Goal: Task Accomplishment & Management: Manage account settings

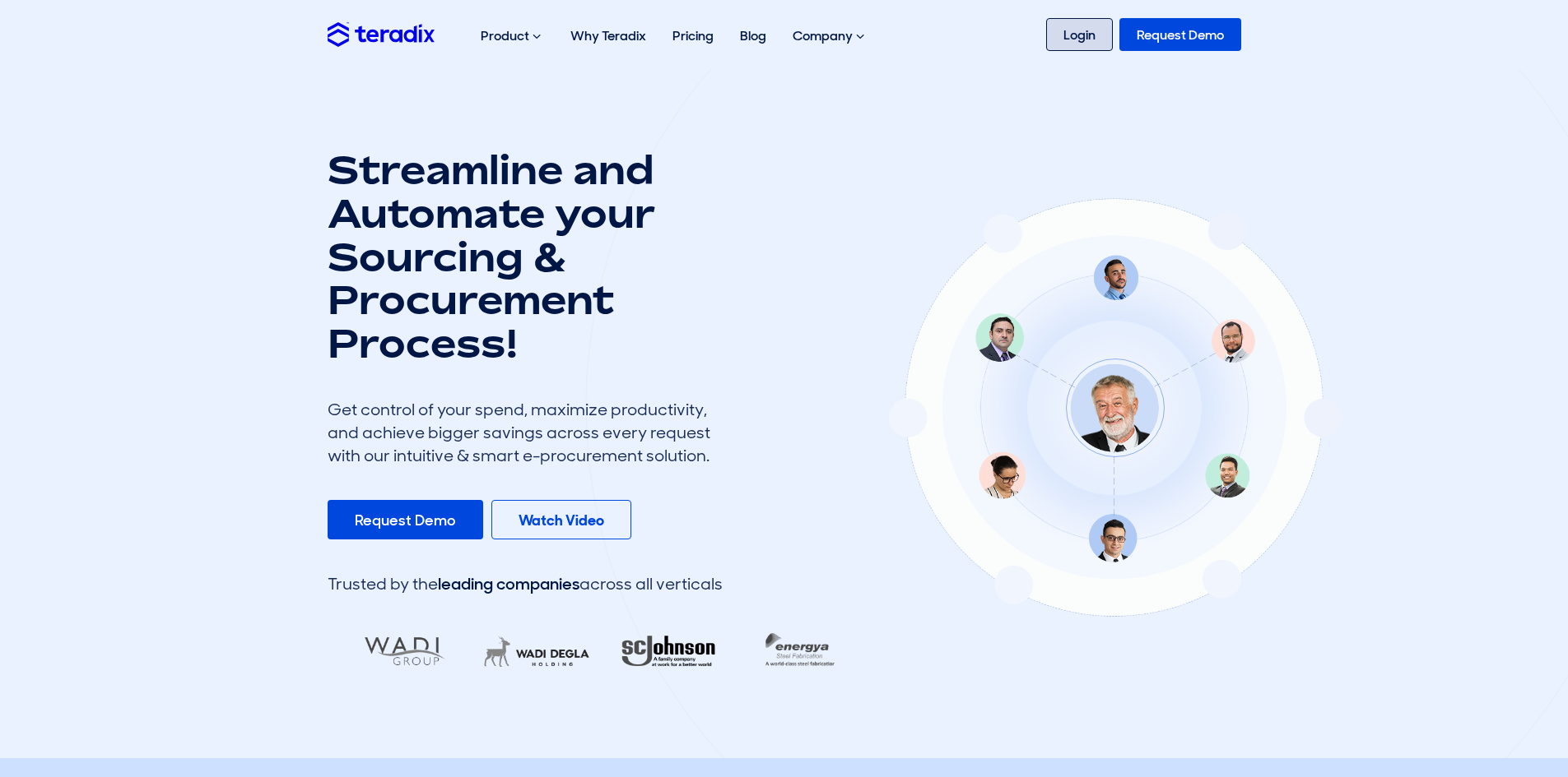
click at [1062, 37] on link "Login" at bounding box center [1079, 34] width 66 height 33
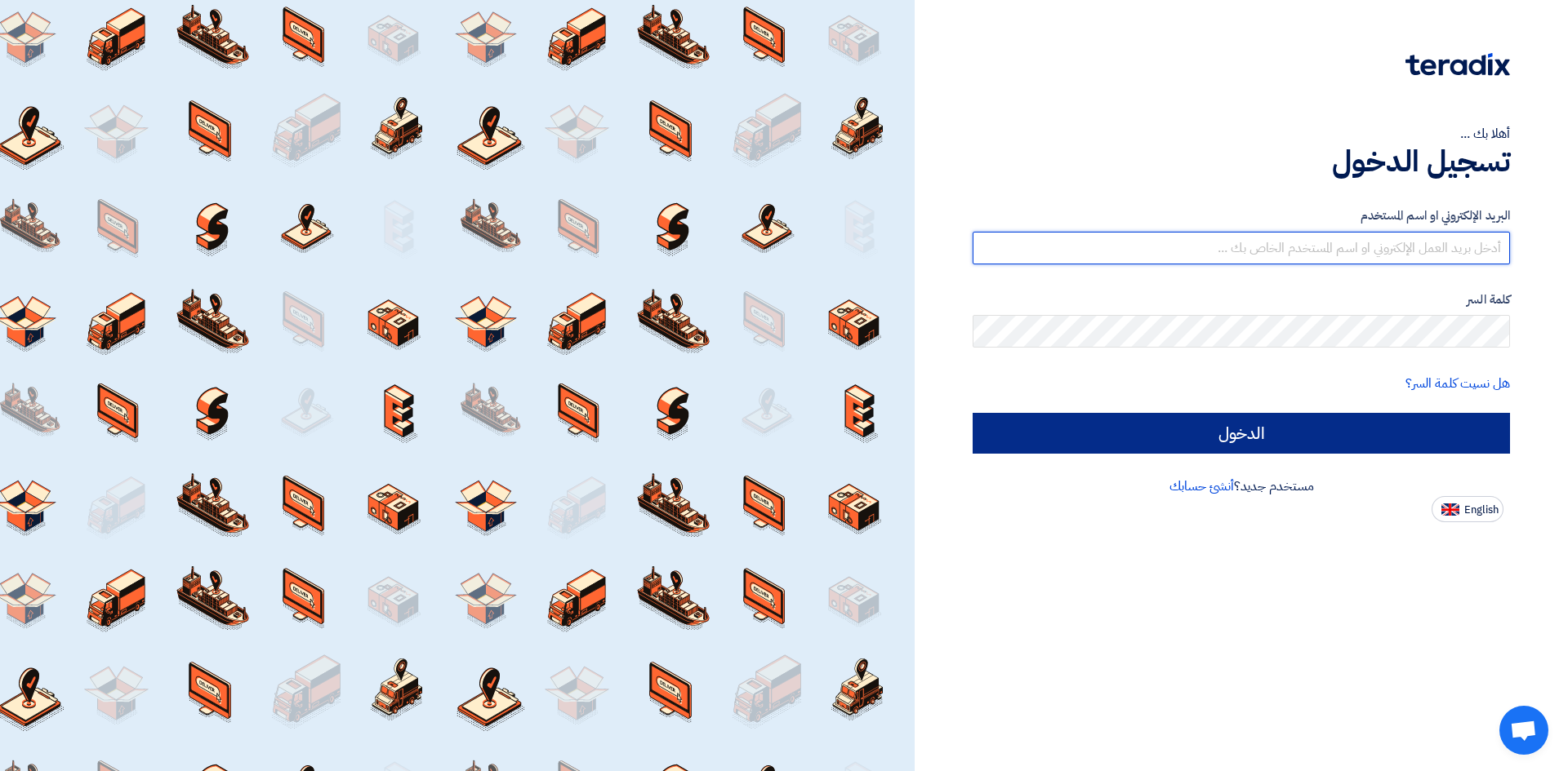
type input "[EMAIL_ADDRESS][DOMAIN_NAME]"
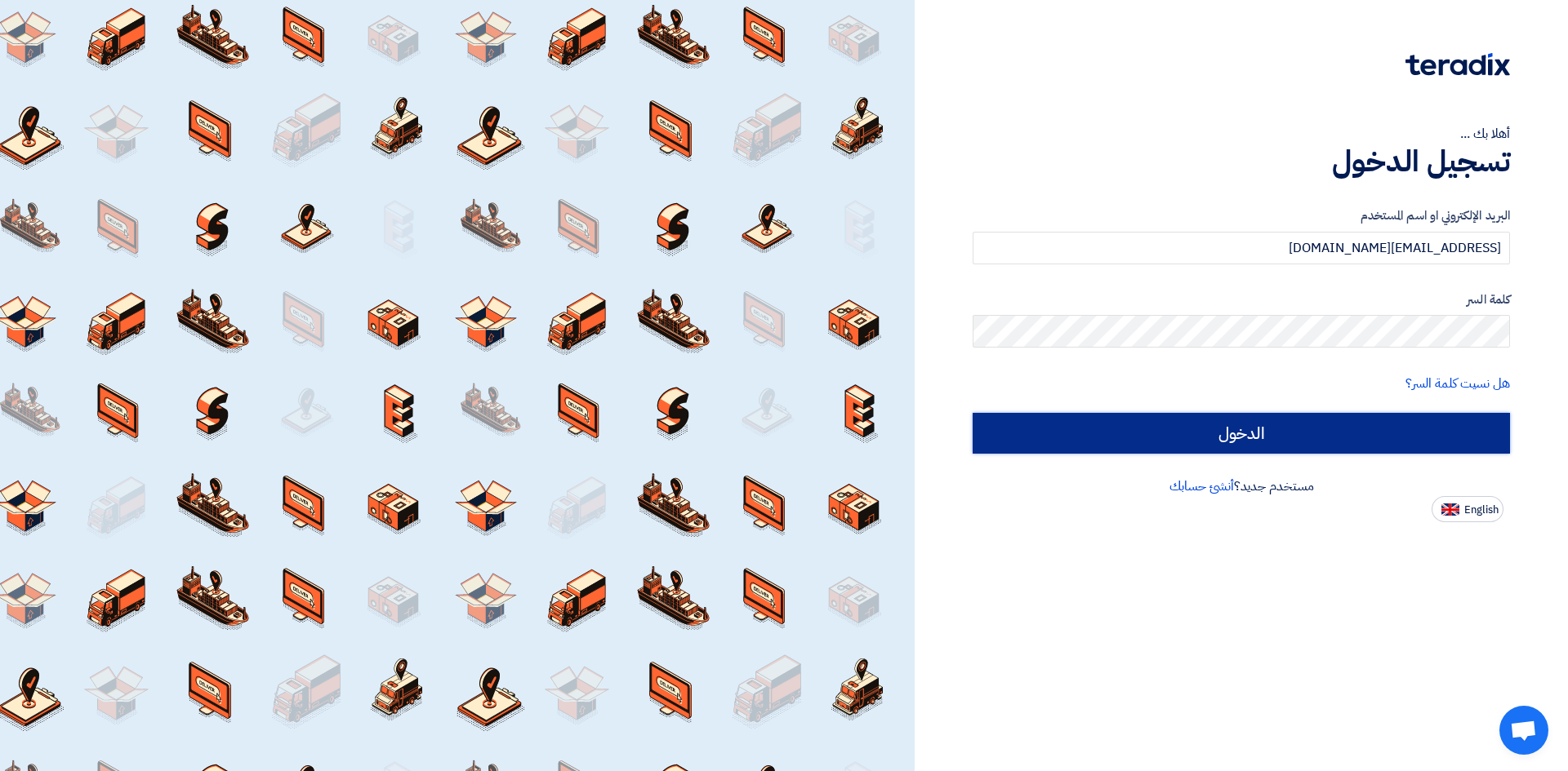
click at [1397, 418] on input "الدخول" at bounding box center [1241, 433] width 537 height 40
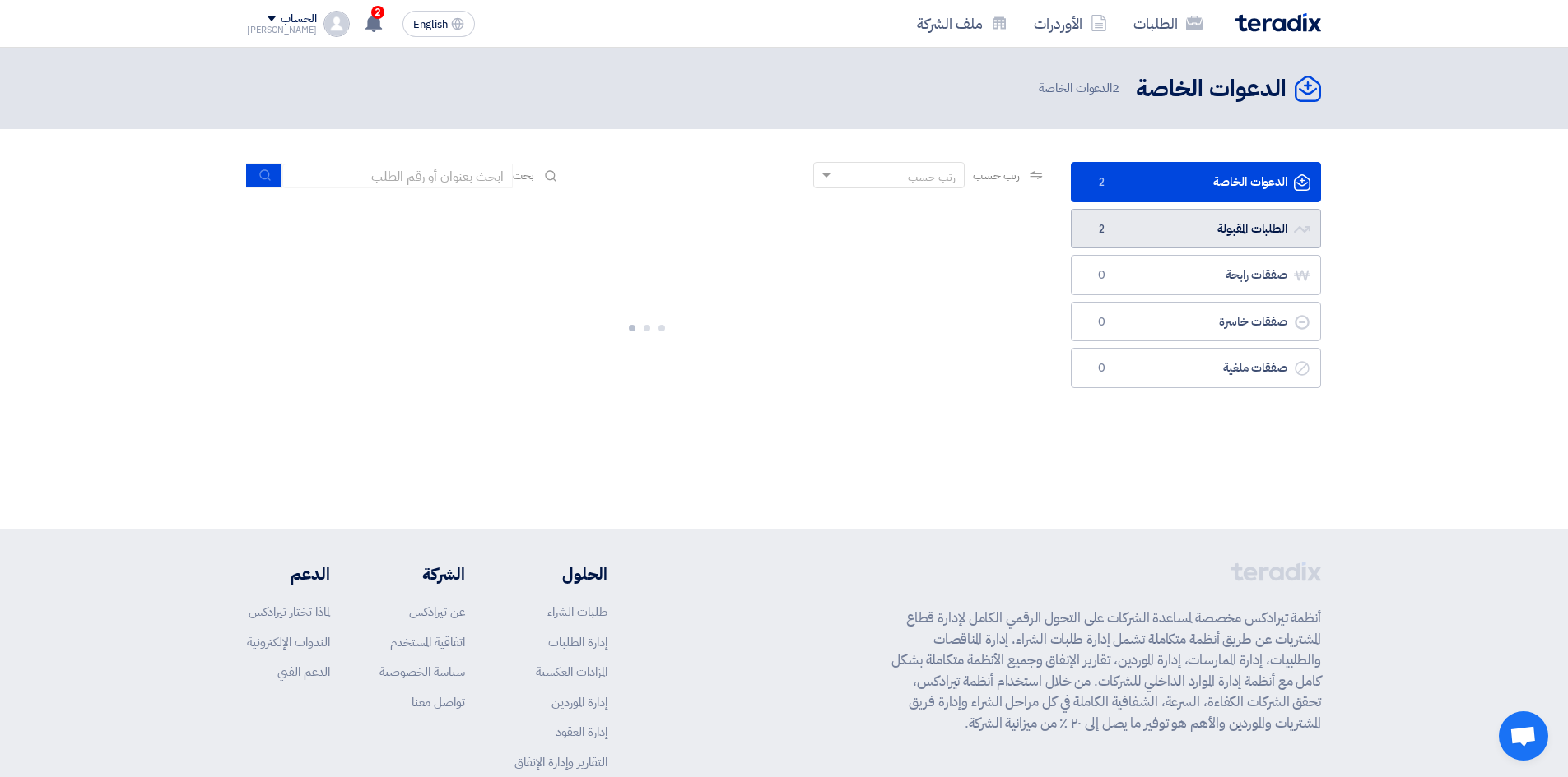
click at [1231, 235] on link "الطلبات المقبولة الطلبات المقبولة 2" at bounding box center [1195, 228] width 251 height 40
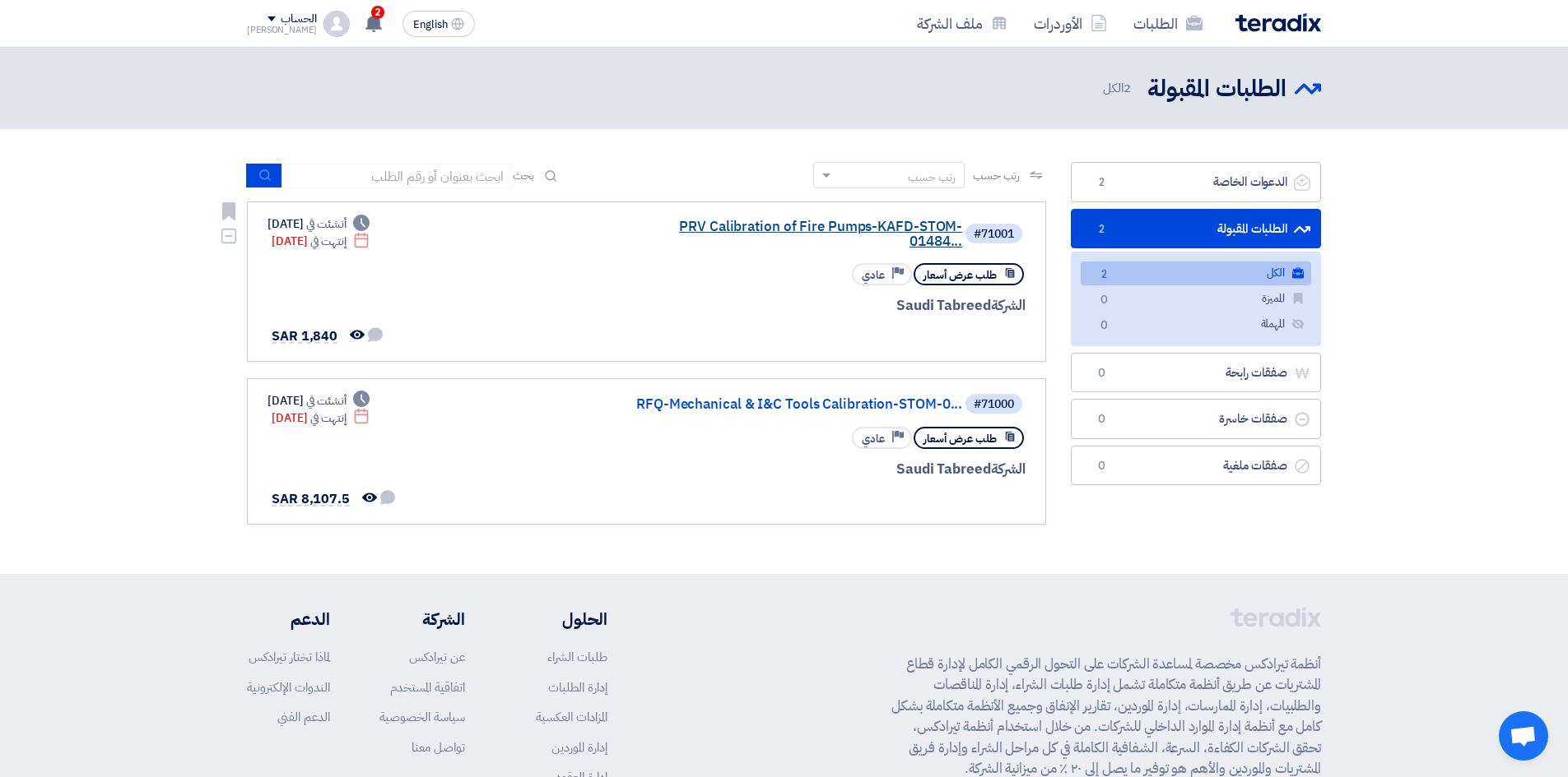
click at [684, 226] on link "PRV Calibration of Fire Pumps-KAFD-STOM-01484..." at bounding box center [798, 234] width 330 height 30
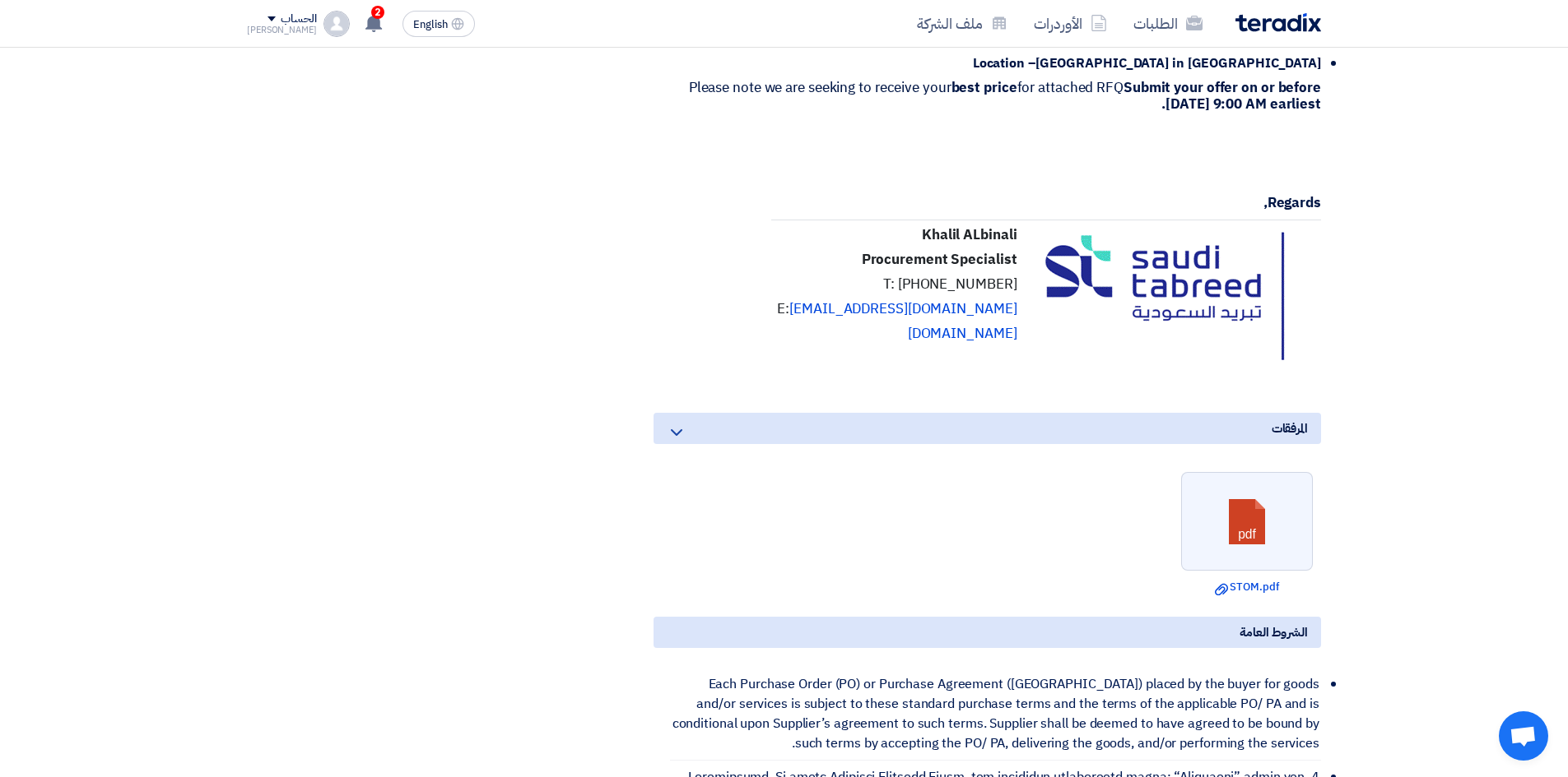
scroll to position [740, 0]
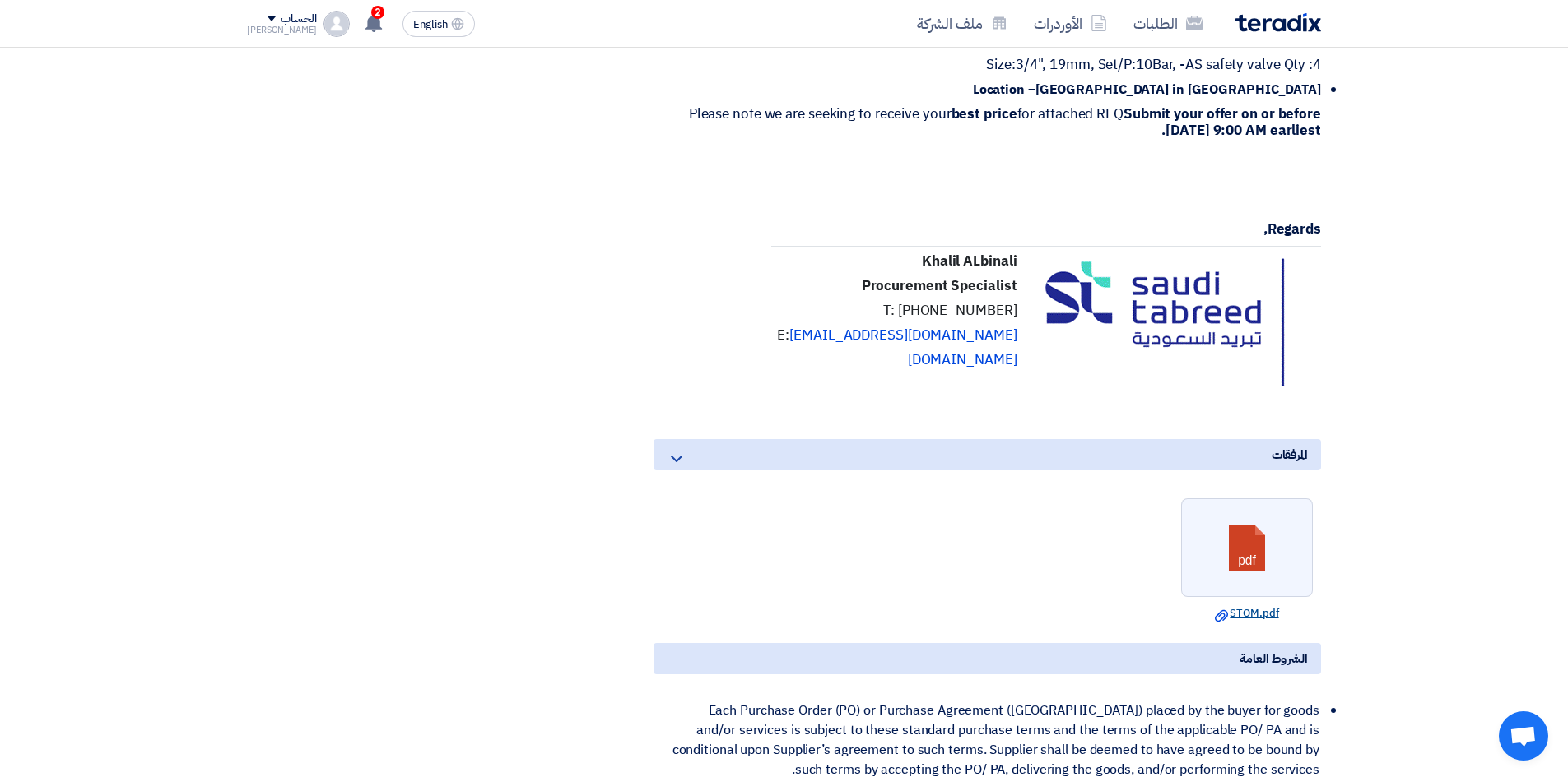
click at [1243, 622] on link "Download file STOM.pdf" at bounding box center [1246, 613] width 121 height 16
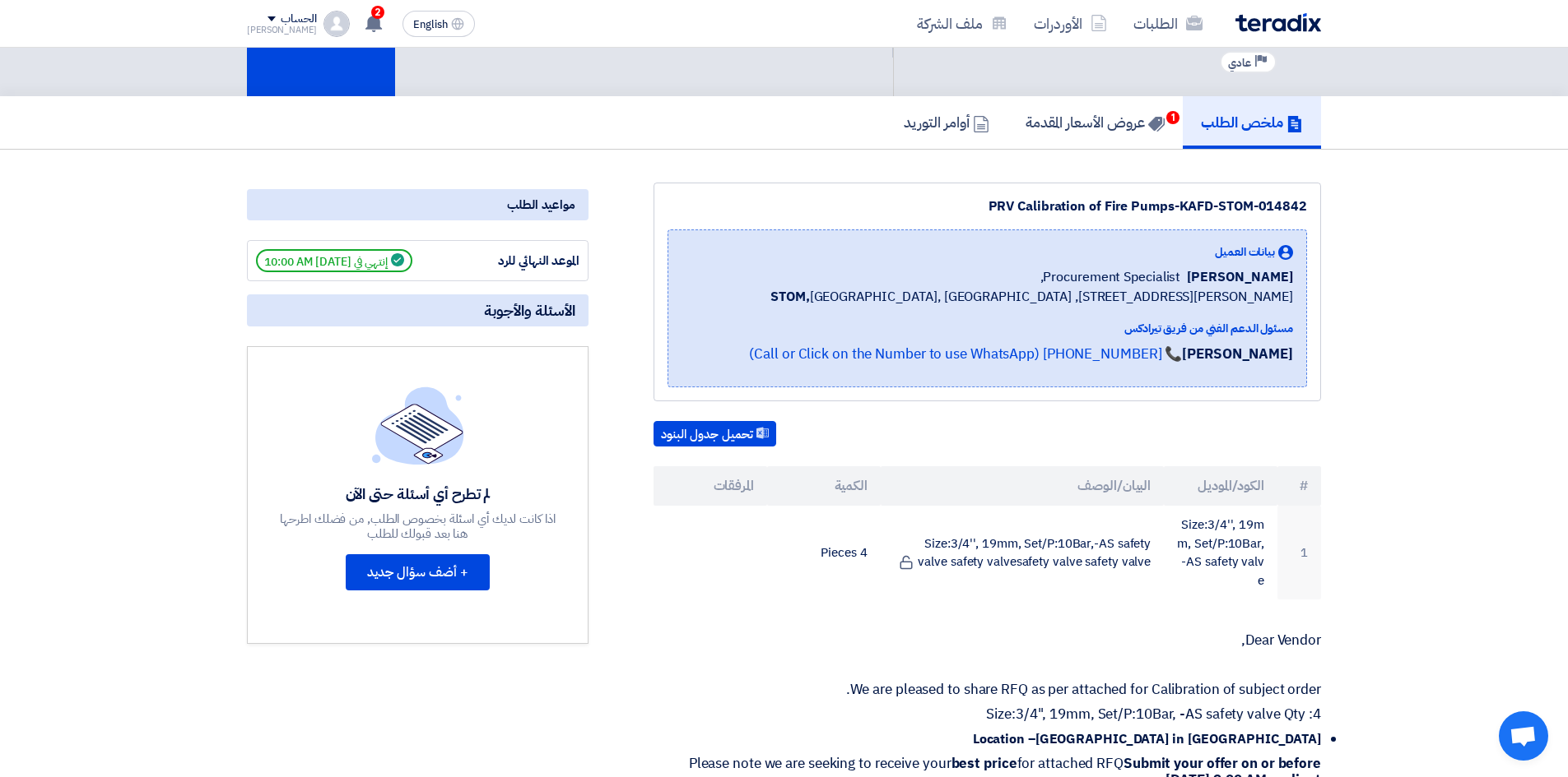
scroll to position [0, 0]
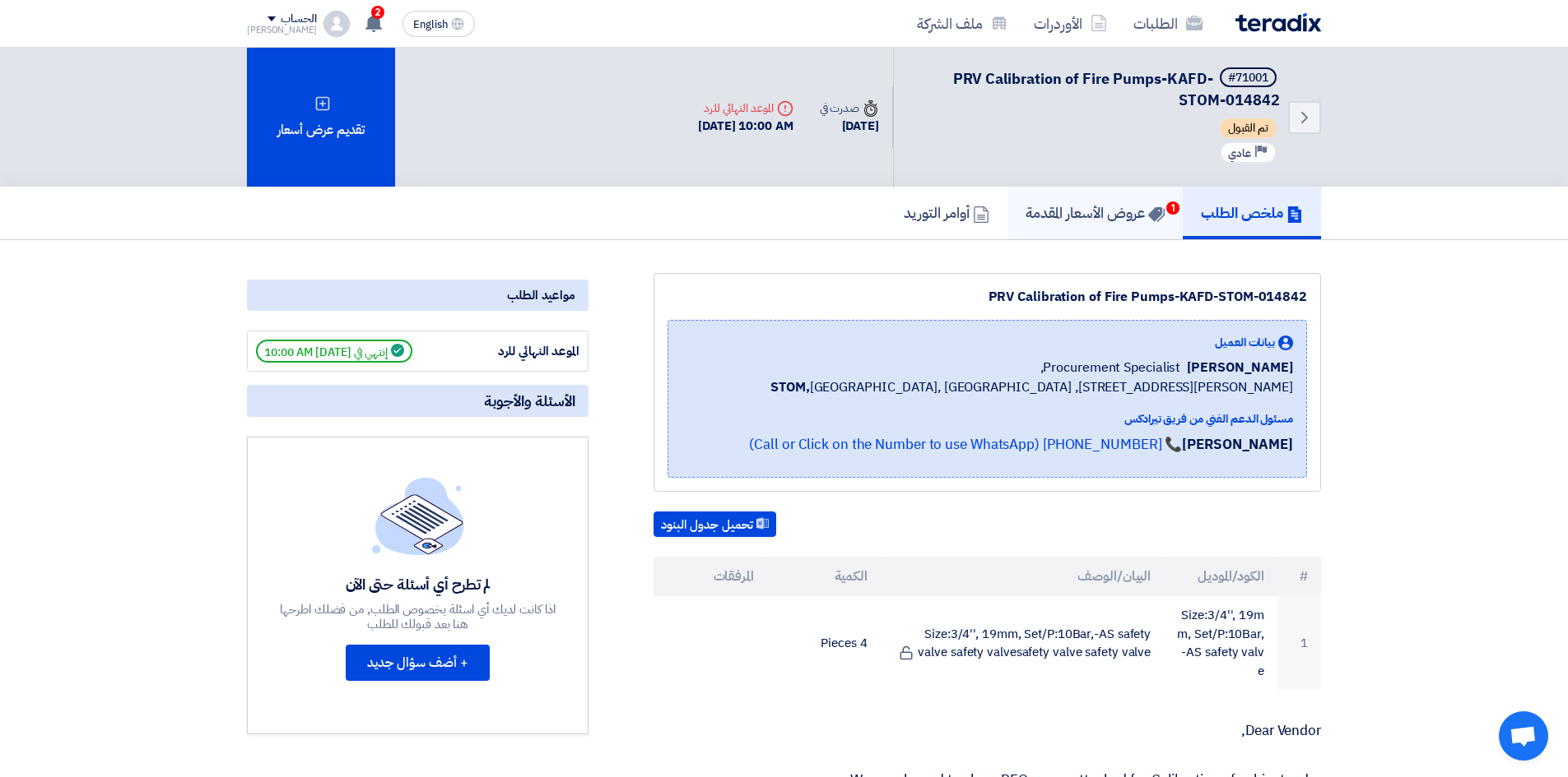
click at [1120, 206] on h5 "عروض الأسعار المقدمة 1" at bounding box center [1095, 212] width 139 height 19
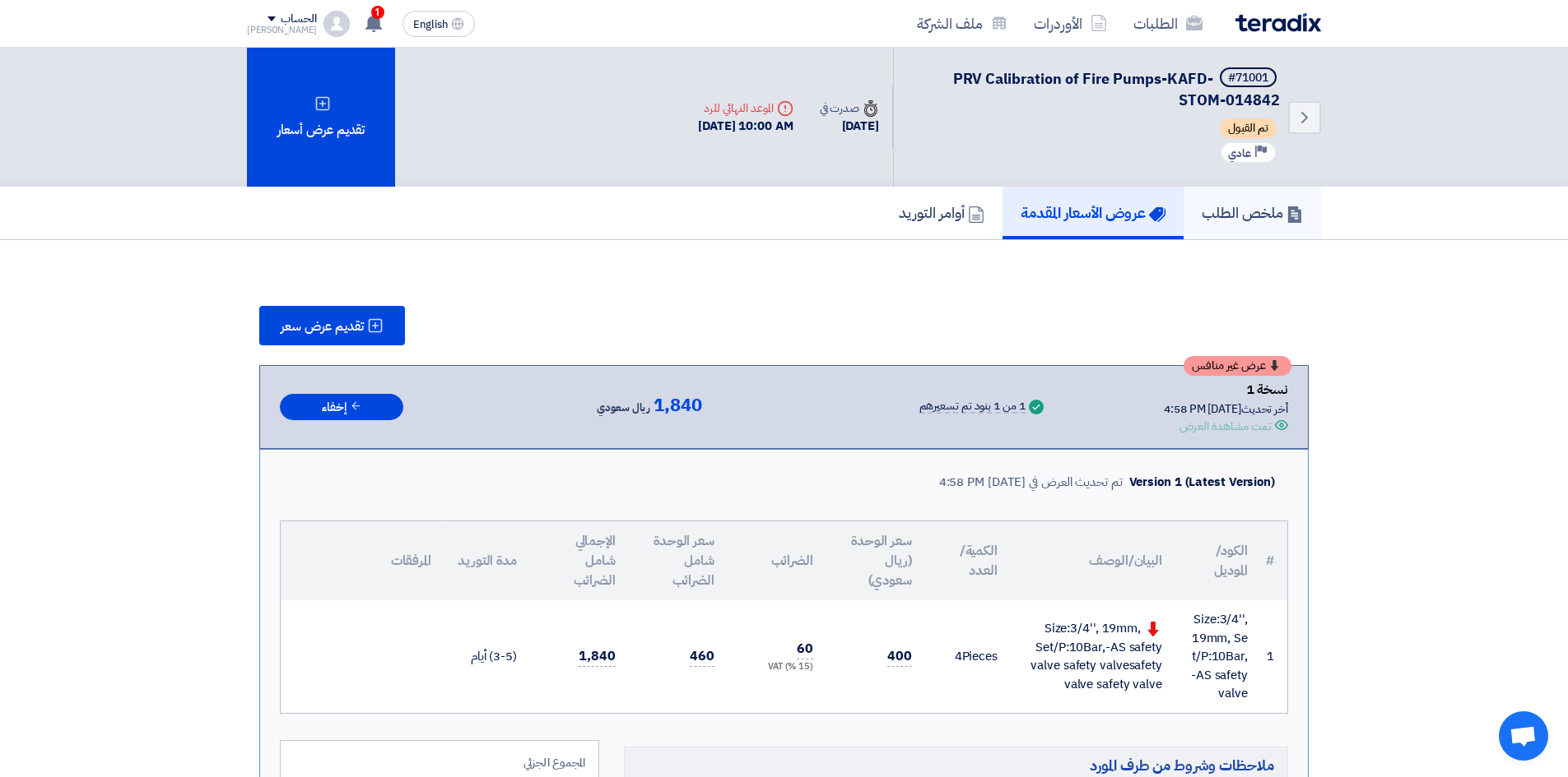
click at [1254, 215] on h5 "ملخص الطلب" at bounding box center [1251, 212] width 101 height 19
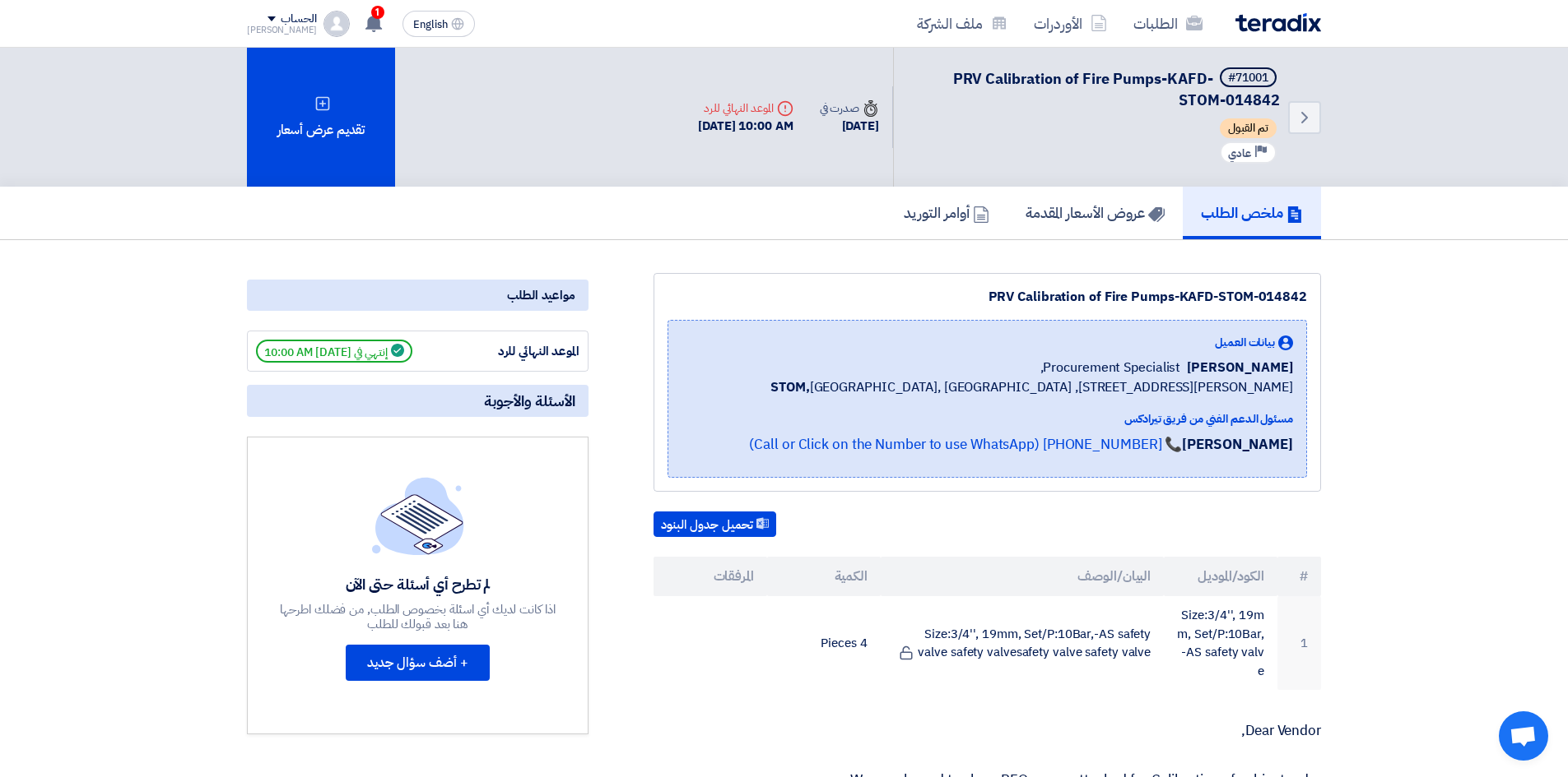
click at [1240, 25] on img at bounding box center [1278, 23] width 86 height 19
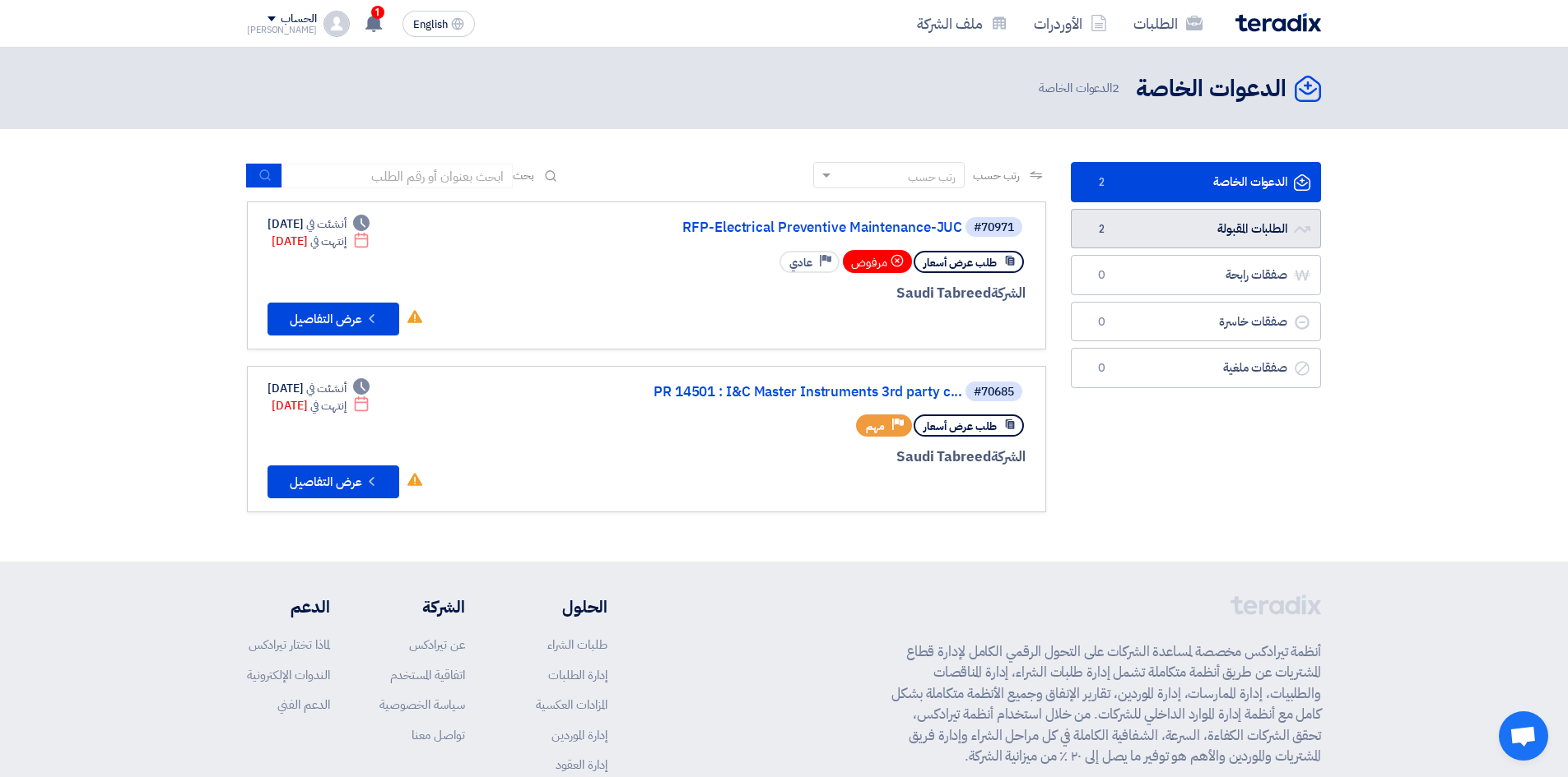
click at [1121, 234] on link "الطلبات المقبولة الطلبات المقبولة 2" at bounding box center [1195, 228] width 251 height 40
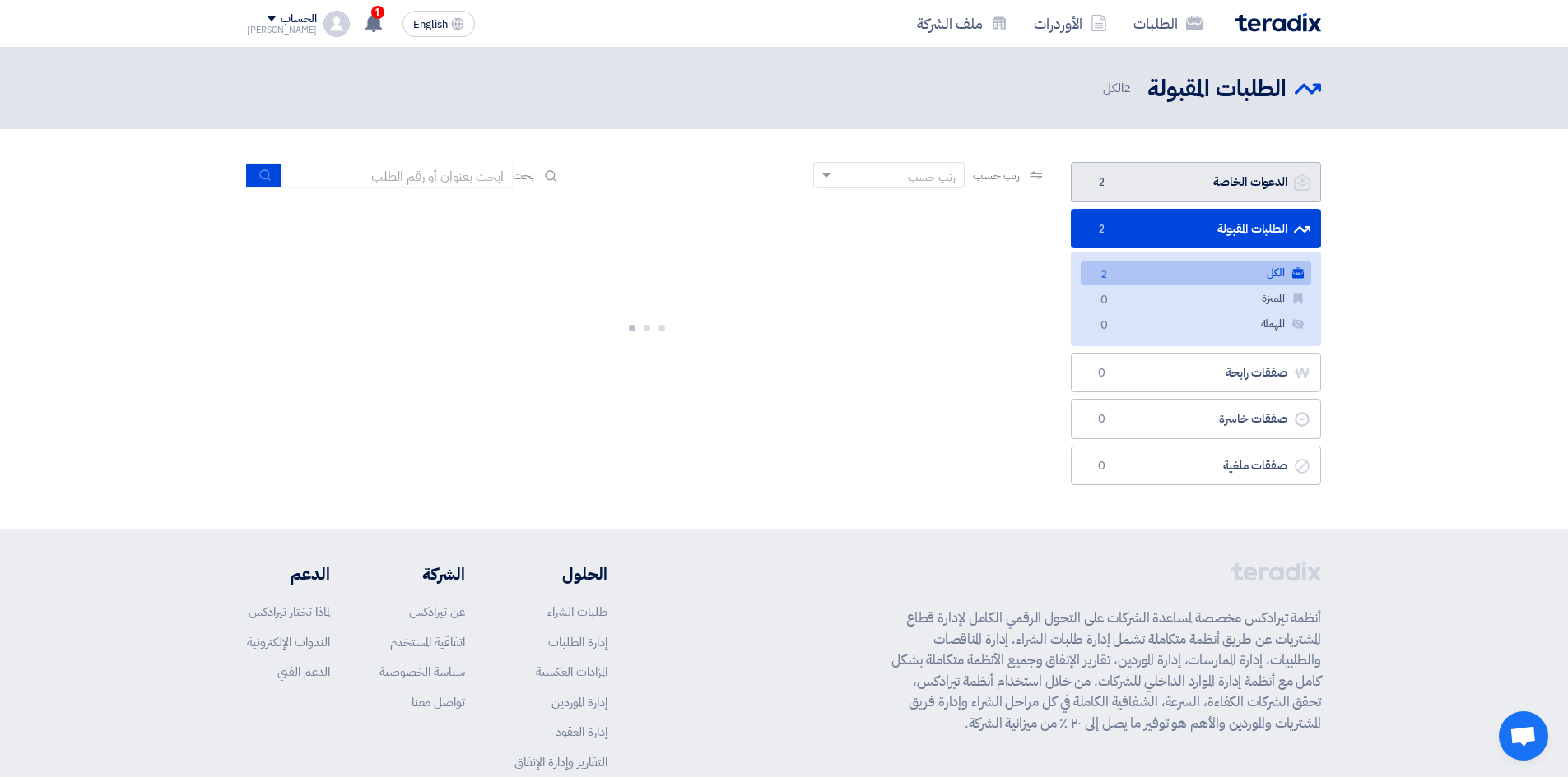
click at [1138, 185] on link "الدعوات الخاصة الدعوات الخاصة 2" at bounding box center [1195, 182] width 251 height 40
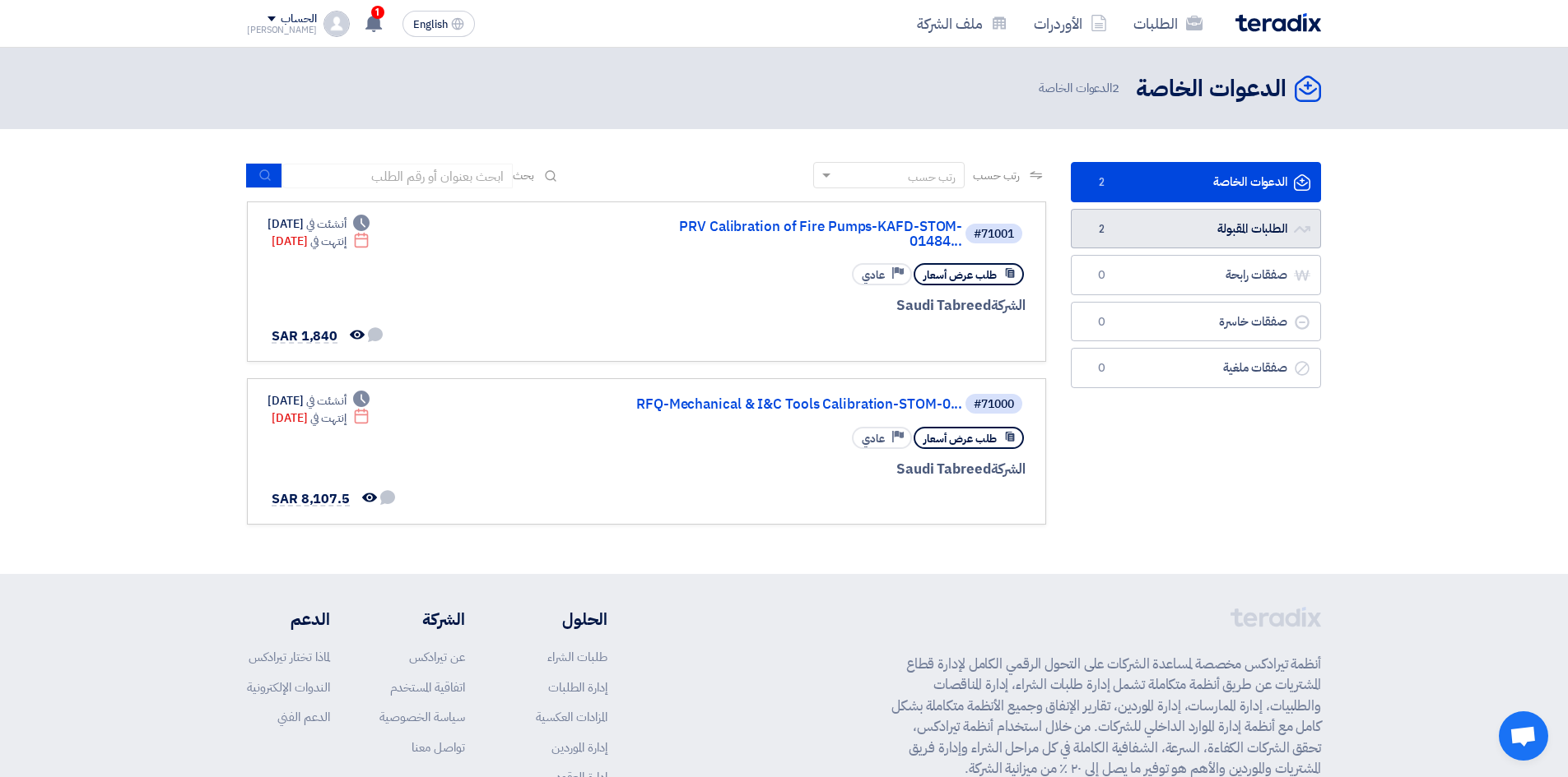
click at [1130, 227] on link "الطلبات المقبولة الطلبات المقبولة 2" at bounding box center [1195, 228] width 251 height 40
